Goal: Task Accomplishment & Management: Manage account settings

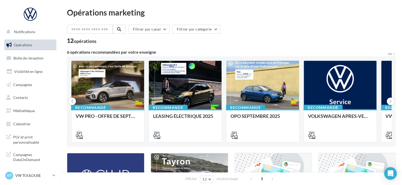
scroll to position [2, 0]
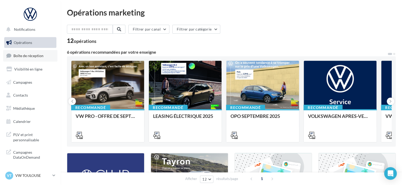
click at [32, 56] on span "Boîte de réception" at bounding box center [28, 56] width 30 height 4
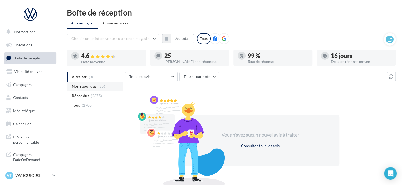
click at [90, 87] on span "Non répondus" at bounding box center [84, 86] width 25 height 5
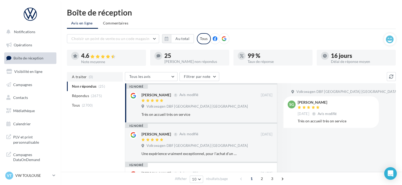
click at [80, 76] on span "A traiter" at bounding box center [79, 76] width 15 height 5
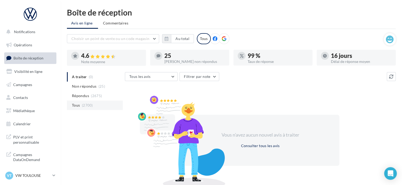
click at [90, 102] on li "Tous (2700)" at bounding box center [95, 105] width 56 height 9
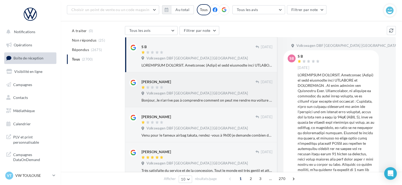
scroll to position [51, 0]
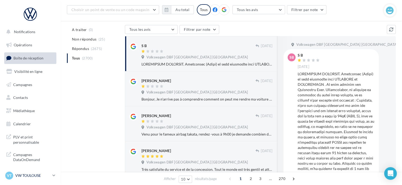
click at [45, 173] on p "VW TOULOUSE" at bounding box center [32, 175] width 35 height 5
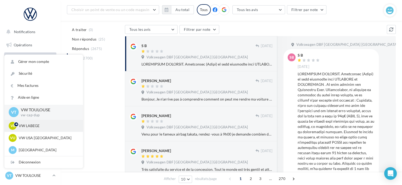
click at [38, 122] on div "VL VW LABEGE vw-lab-dup" at bounding box center [44, 126] width 70 height 8
